Goal: Task Accomplishment & Management: Use online tool/utility

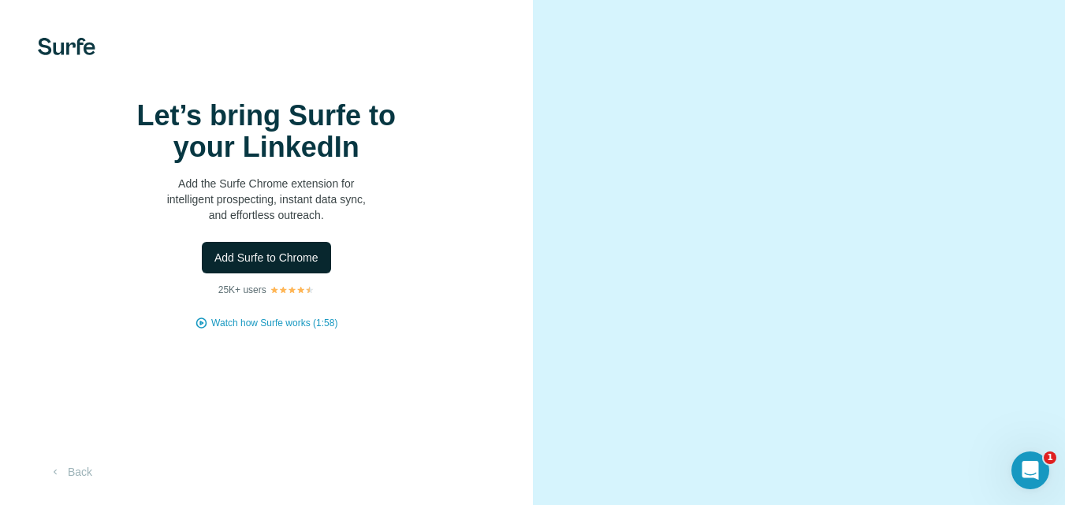
click at [248, 274] on button "Add Surfe to Chrome" at bounding box center [266, 258] width 129 height 32
click at [302, 250] on span "Add Surfe to Chrome" at bounding box center [266, 258] width 104 height 16
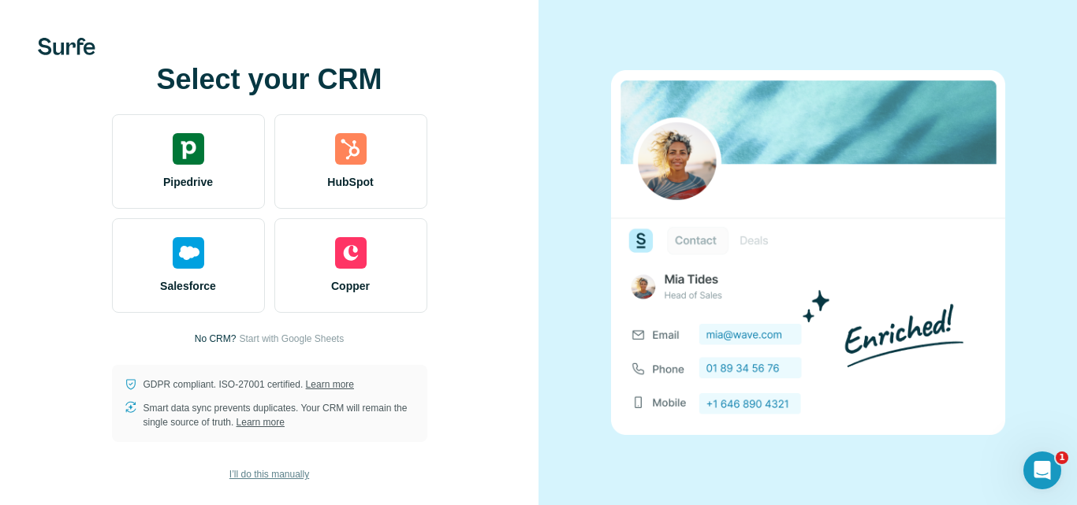
click at [248, 478] on span "I’ll do this manually" at bounding box center [269, 474] width 80 height 14
click at [251, 476] on span "I’ll do this manually" at bounding box center [269, 474] width 80 height 14
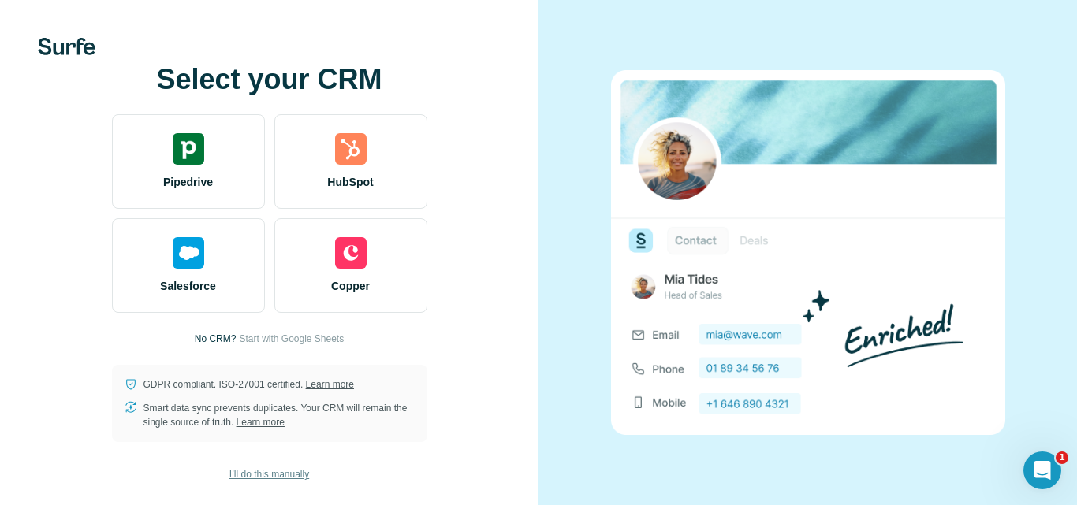
click at [251, 476] on span "I’ll do this manually" at bounding box center [269, 474] width 80 height 14
click at [270, 468] on span "I’ll do this manually" at bounding box center [269, 474] width 80 height 14
click at [277, 477] on span "I’ll do this manually" at bounding box center [269, 474] width 80 height 14
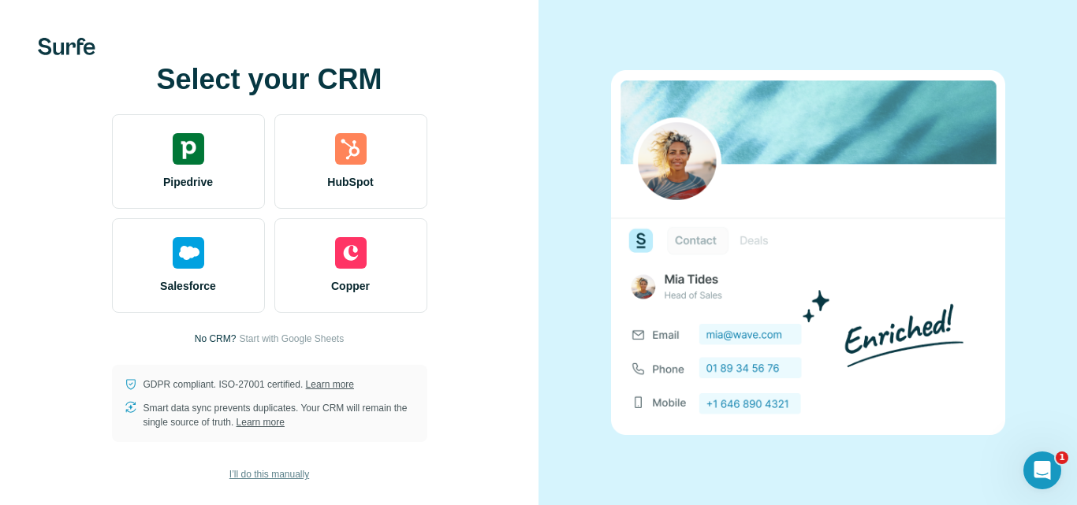
click at [270, 474] on span "I’ll do this manually" at bounding box center [269, 474] width 80 height 14
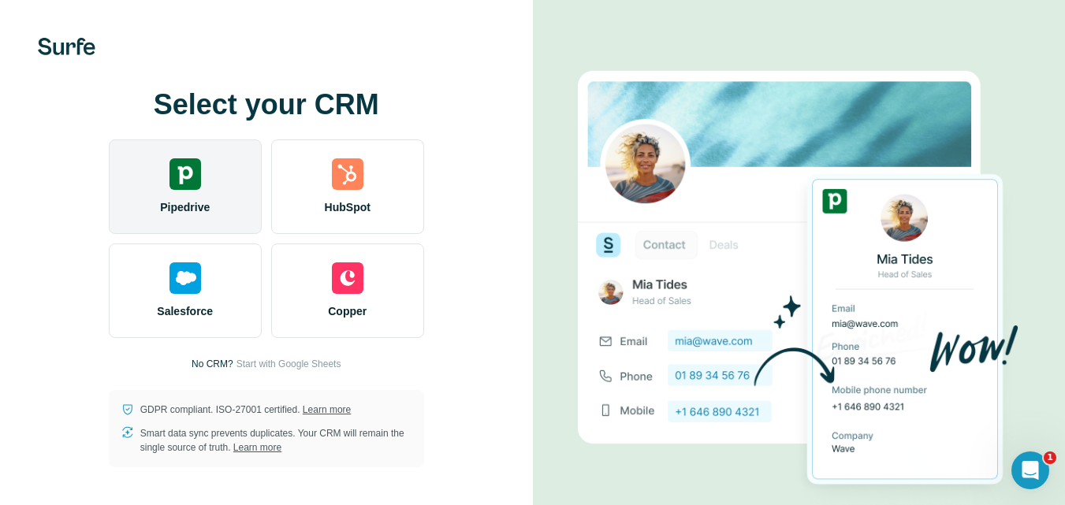
click at [199, 172] on div at bounding box center [185, 174] width 32 height 32
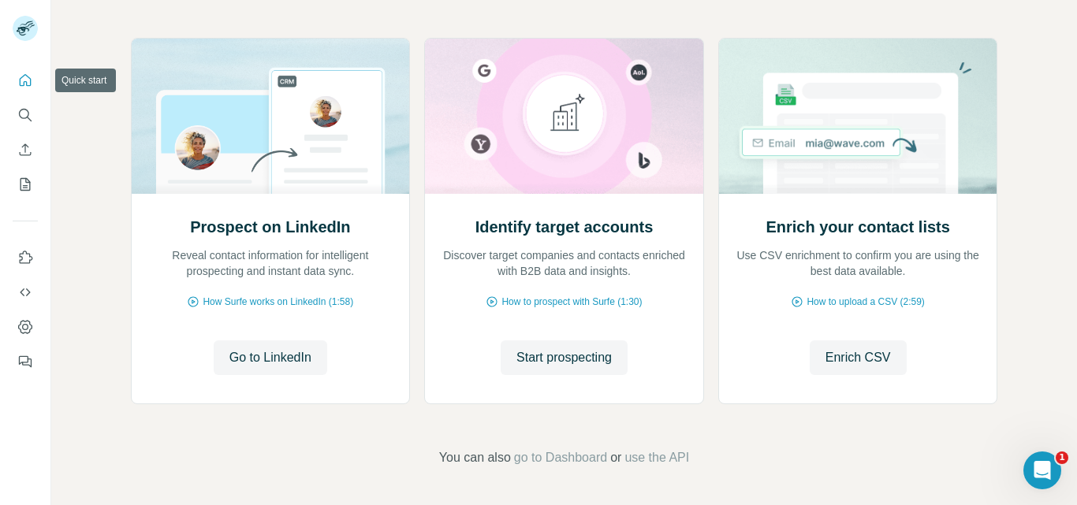
click at [27, 87] on icon "Quick start" at bounding box center [25, 81] width 16 height 16
click at [236, 364] on span "Go to LinkedIn" at bounding box center [270, 357] width 82 height 19
click at [28, 84] on icon "Quick start" at bounding box center [25, 81] width 16 height 16
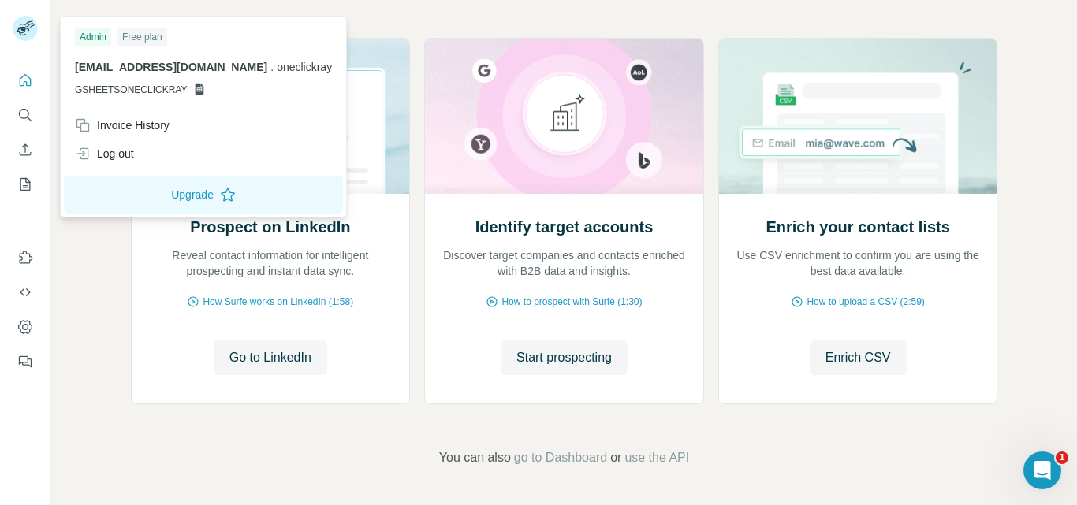
click at [23, 40] on img at bounding box center [25, 28] width 25 height 25
click at [23, 32] on img at bounding box center [25, 28] width 25 height 25
click at [28, 81] on icon "Quick start" at bounding box center [25, 81] width 16 height 16
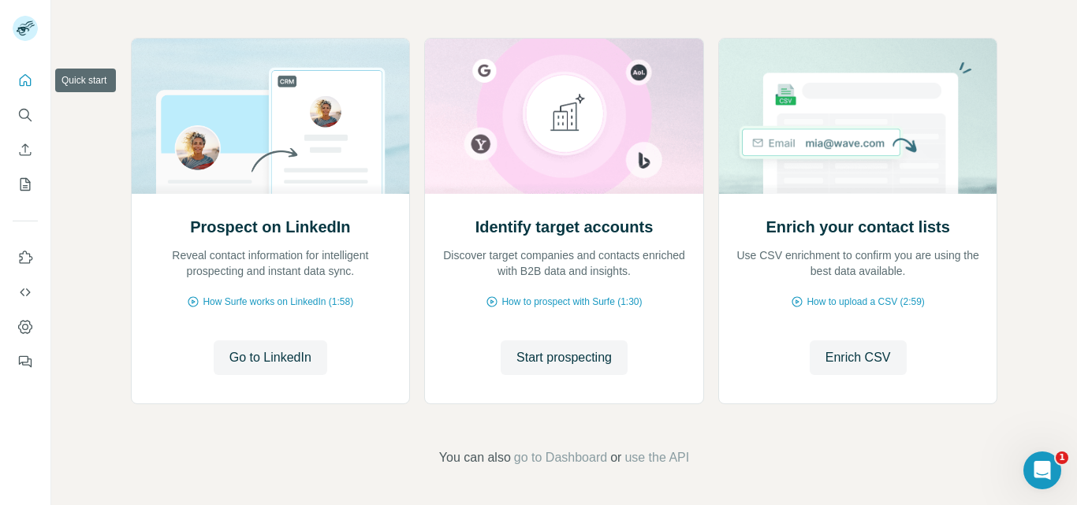
click at [28, 81] on icon "Quick start" at bounding box center [25, 81] width 16 height 16
click at [27, 77] on icon "Quick start" at bounding box center [25, 81] width 16 height 16
click at [24, 143] on icon "Enrich CSV" at bounding box center [25, 150] width 16 height 16
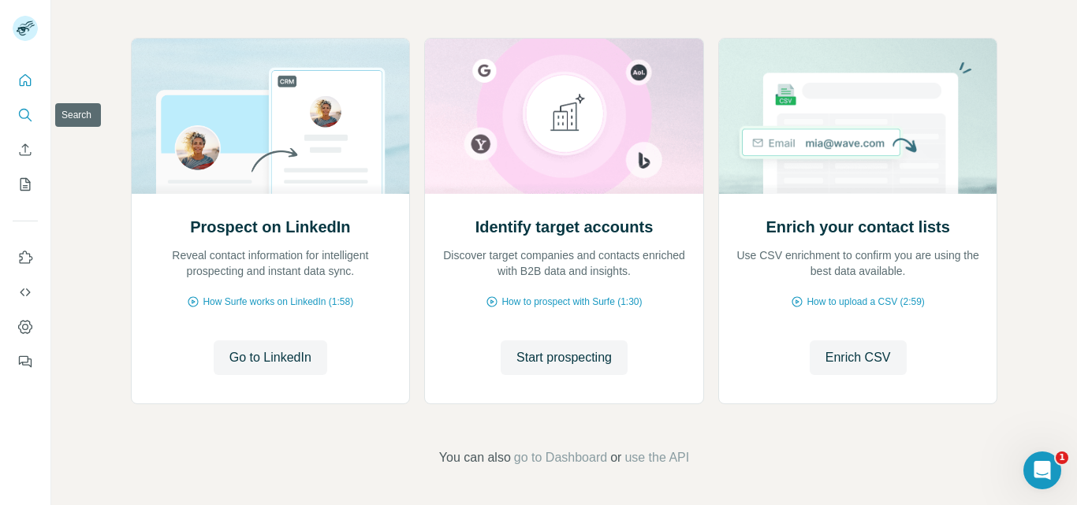
click at [28, 126] on button "Search" at bounding box center [25, 115] width 25 height 28
click at [15, 75] on button "Quick start" at bounding box center [25, 80] width 25 height 28
